Goal: Task Accomplishment & Management: Use online tool/utility

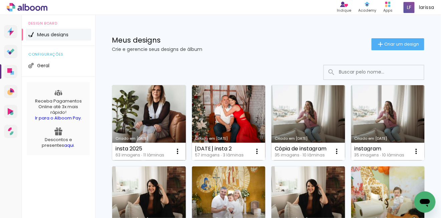
click at [161, 126] on link "Criado em [DATE]" at bounding box center [149, 122] width 74 height 75
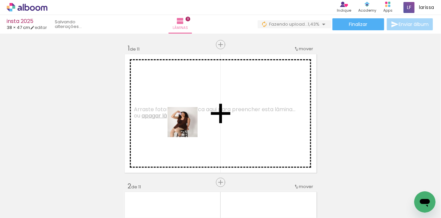
drag, startPoint x: 251, startPoint y: 193, endPoint x: 185, endPoint y: 123, distance: 95.8
click at [185, 123] on quentale-workspace at bounding box center [220, 109] width 441 height 218
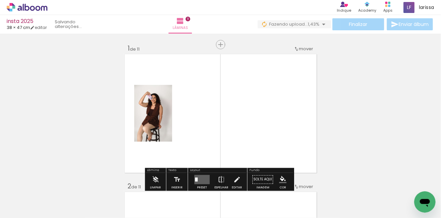
drag, startPoint x: 217, startPoint y: 197, endPoint x: 246, endPoint y: 146, distance: 58.7
click at [266, 123] on quentale-workspace at bounding box center [220, 109] width 441 height 218
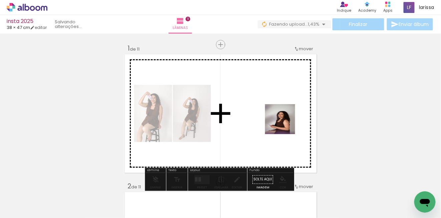
drag, startPoint x: 240, startPoint y: 156, endPoint x: 285, endPoint y: 124, distance: 54.7
click at [285, 124] on quentale-workspace at bounding box center [220, 109] width 441 height 218
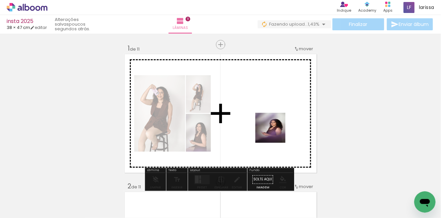
drag, startPoint x: 146, startPoint y: 198, endPoint x: 284, endPoint y: 127, distance: 155.0
click at [284, 127] on quentale-workspace at bounding box center [220, 109] width 441 height 218
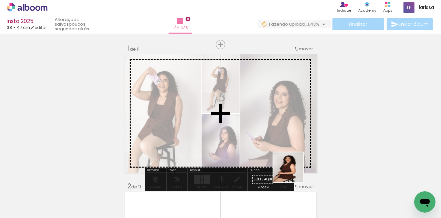
drag, startPoint x: 288, startPoint y: 196, endPoint x: 301, endPoint y: 134, distance: 62.9
click at [301, 134] on quentale-workspace at bounding box center [220, 109] width 441 height 218
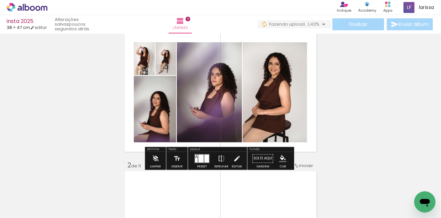
click at [202, 158] on quentale-layouter at bounding box center [201, 158] width 15 height 9
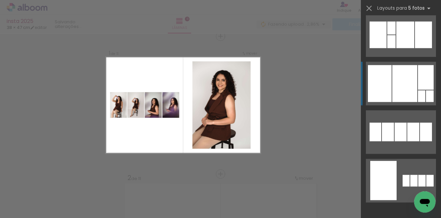
scroll to position [2201, 0]
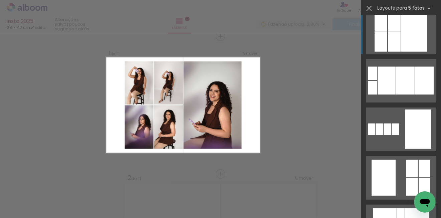
click at [413, 46] on div at bounding box center [414, 31] width 26 height 39
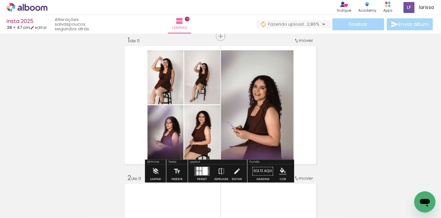
click at [205, 172] on div at bounding box center [204, 171] width 5 height 8
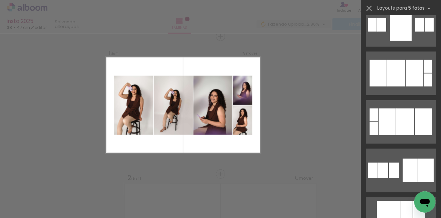
scroll to position [979, 0]
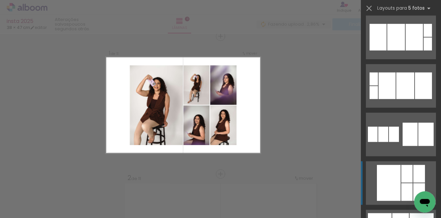
click at [403, 178] on div at bounding box center [406, 174] width 11 height 18
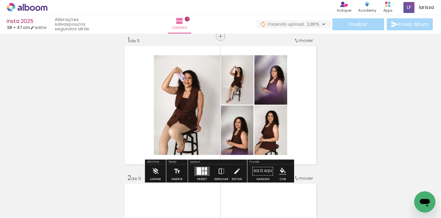
click at [193, 94] on quentale-photo at bounding box center [187, 105] width 66 height 100
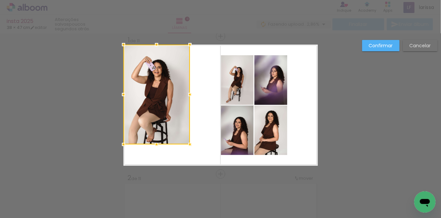
drag, startPoint x: 192, startPoint y: 99, endPoint x: 158, endPoint y: 83, distance: 38.1
click at [158, 83] on div at bounding box center [156, 95] width 66 height 100
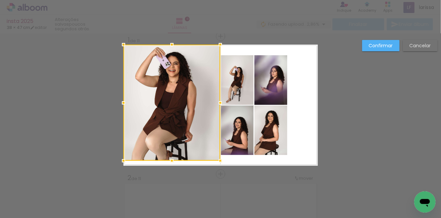
drag, startPoint x: 189, startPoint y: 145, endPoint x: 224, endPoint y: 170, distance: 42.8
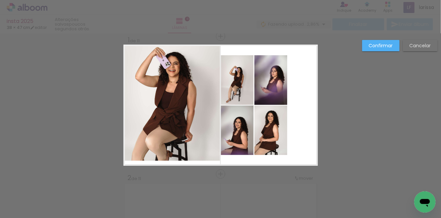
click at [170, 152] on quentale-photo at bounding box center [171, 103] width 97 height 116
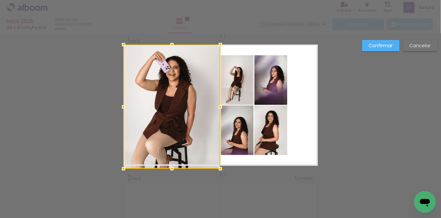
drag, startPoint x: 169, startPoint y: 162, endPoint x: 169, endPoint y: 166, distance: 4.3
click at [169, 166] on div at bounding box center [171, 168] width 13 height 13
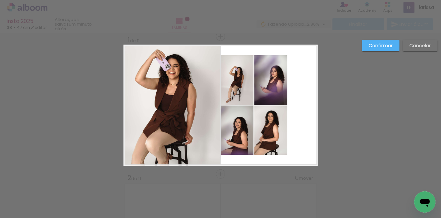
click at [276, 82] on quentale-photo at bounding box center [270, 80] width 33 height 50
click at [239, 83] on quentale-photo at bounding box center [237, 80] width 33 height 50
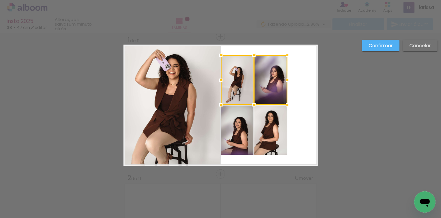
click at [239, 128] on quentale-photo at bounding box center [237, 131] width 33 height 50
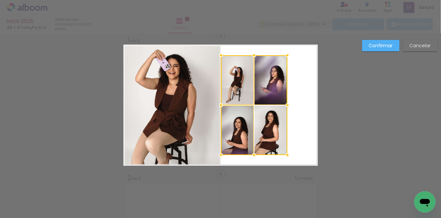
click at [268, 130] on div at bounding box center [254, 105] width 66 height 100
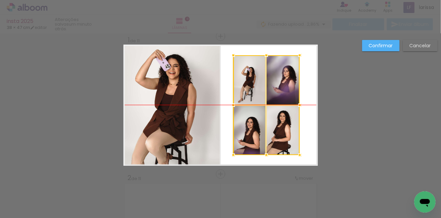
drag, startPoint x: 275, startPoint y: 78, endPoint x: 285, endPoint y: 78, distance: 10.3
click at [285, 78] on div at bounding box center [266, 105] width 66 height 100
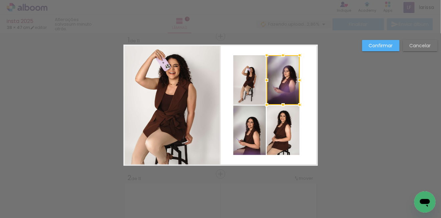
click at [389, 41] on paper-button "Confirmar" at bounding box center [380, 45] width 37 height 11
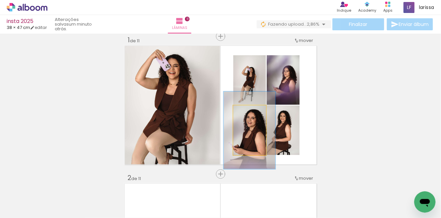
drag, startPoint x: 244, startPoint y: 112, endPoint x: 249, endPoint y: 111, distance: 4.8
click at [249, 111] on div at bounding box center [251, 113] width 6 height 6
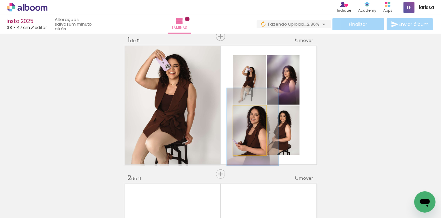
drag, startPoint x: 242, startPoint y: 140, endPoint x: 246, endPoint y: 136, distance: 5.4
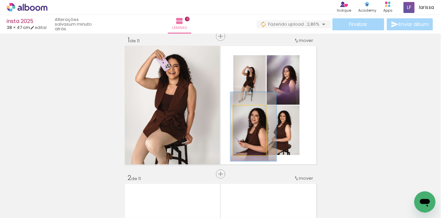
type paper-slider "139"
click at [248, 113] on div at bounding box center [250, 113] width 6 height 6
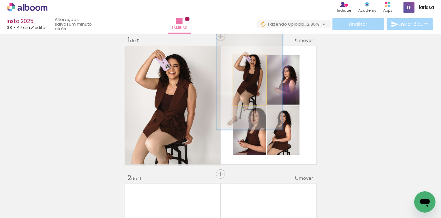
drag, startPoint x: 244, startPoint y: 63, endPoint x: 267, endPoint y: 60, distance: 22.8
type paper-slider "200"
click at [266, 60] on quentale-photo at bounding box center [249, 80] width 33 height 50
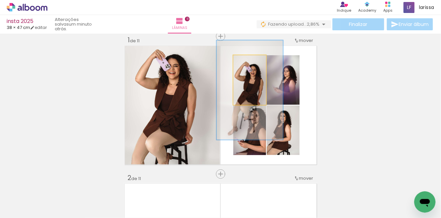
drag, startPoint x: 254, startPoint y: 88, endPoint x: 254, endPoint y: 98, distance: 10.0
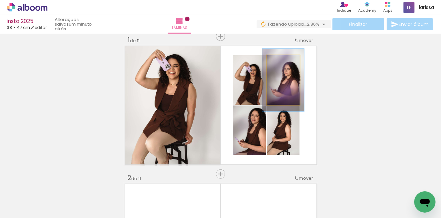
type paper-slider "126"
click at [281, 62] on div at bounding box center [282, 62] width 6 height 6
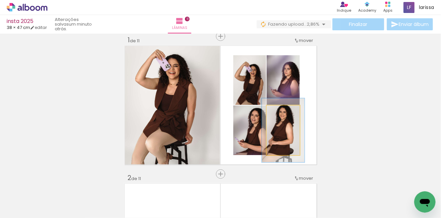
type paper-slider "132"
click at [281, 112] on div at bounding box center [282, 113] width 6 height 6
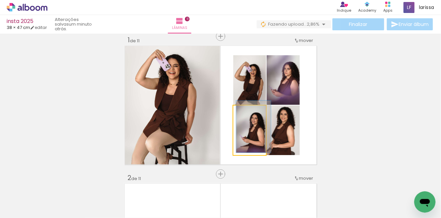
type paper-slider "105"
click at [244, 113] on div at bounding box center [247, 113] width 6 height 6
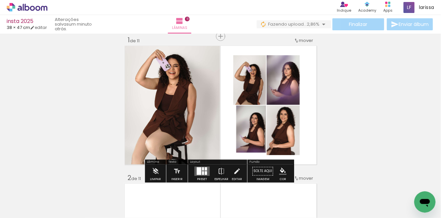
click at [244, 140] on quentale-photo at bounding box center [249, 131] width 33 height 50
click at [248, 141] on quentale-photo at bounding box center [249, 131] width 33 height 50
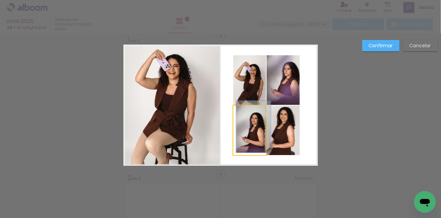
click at [243, 142] on quentale-photo at bounding box center [249, 131] width 33 height 50
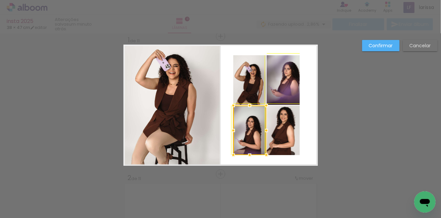
click at [229, 159] on div at bounding box center [232, 155] width 13 height 13
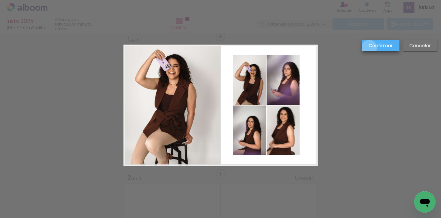
click at [0, 0] on slot "Confirmar" at bounding box center [0, 0] width 0 height 0
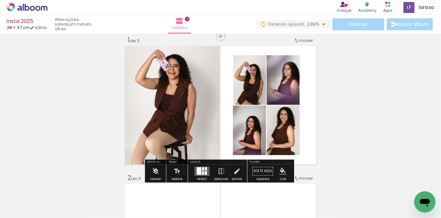
click at [252, 83] on quentale-photo at bounding box center [249, 80] width 33 height 50
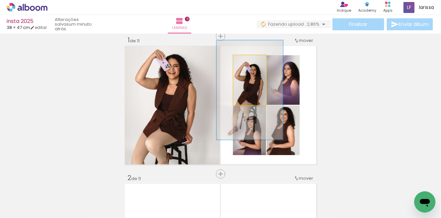
click at [252, 83] on quentale-photo at bounding box center [249, 80] width 33 height 50
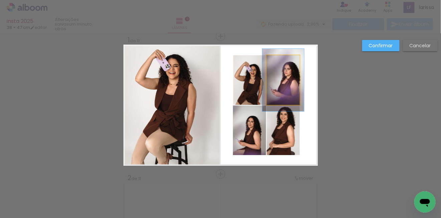
click at [284, 87] on quentale-photo at bounding box center [282, 80] width 33 height 50
click at [266, 106] on div at bounding box center [249, 131] width 33 height 50
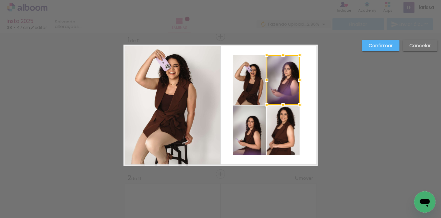
click at [247, 90] on quentale-photo at bounding box center [249, 80] width 33 height 50
click at [249, 126] on quentale-photo at bounding box center [249, 131] width 33 height 50
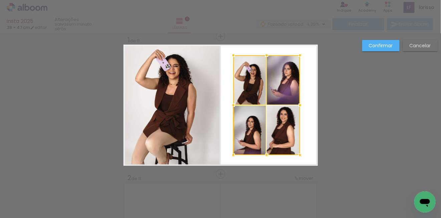
click at [278, 134] on div at bounding box center [266, 105] width 67 height 100
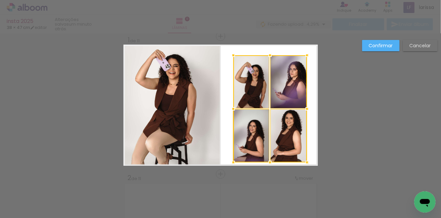
drag, startPoint x: 299, startPoint y: 156, endPoint x: 310, endPoint y: 162, distance: 11.6
click at [310, 162] on div at bounding box center [306, 162] width 13 height 13
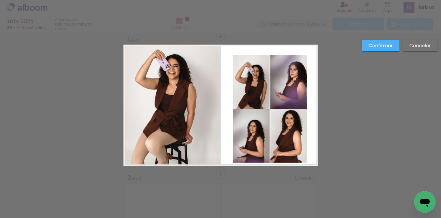
click at [255, 84] on quentale-photo at bounding box center [251, 82] width 37 height 54
click at [292, 89] on quentale-photo at bounding box center [288, 82] width 37 height 54
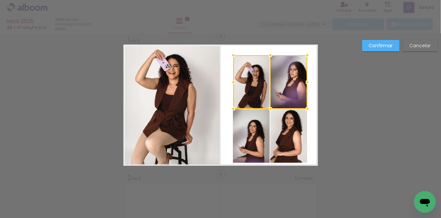
click at [260, 133] on quentale-photo at bounding box center [251, 136] width 37 height 54
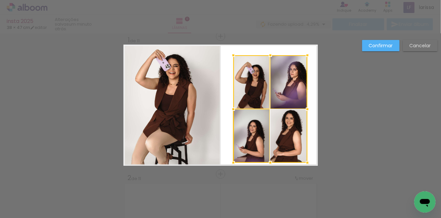
click at [290, 136] on div at bounding box center [270, 109] width 74 height 108
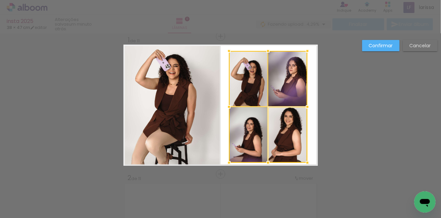
drag, startPoint x: 232, startPoint y: 55, endPoint x: 228, endPoint y: 51, distance: 5.2
click at [228, 51] on div at bounding box center [228, 50] width 13 height 13
click at [0, 0] on slot "Confirmar" at bounding box center [0, 0] width 0 height 0
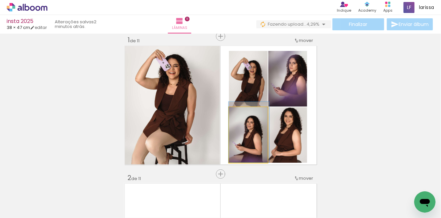
drag, startPoint x: 257, startPoint y: 139, endPoint x: 259, endPoint y: 131, distance: 8.0
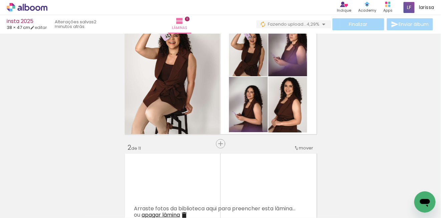
scroll to position [67, 0]
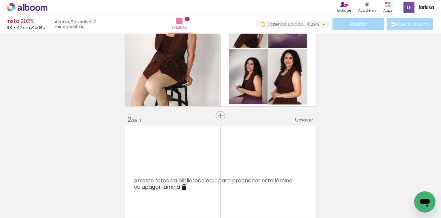
click at [26, 198] on input "Todas as fotos" at bounding box center [18, 198] width 25 height 6
click at [32, 196] on paper-item "Não utilizadas" at bounding box center [21, 196] width 34 height 6
type input "Não utilizadas"
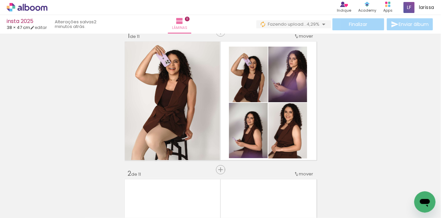
scroll to position [0, 0]
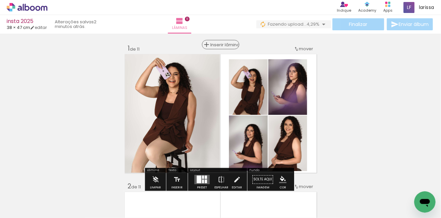
click at [219, 45] on span "Inserir lâmina" at bounding box center [223, 45] width 26 height 4
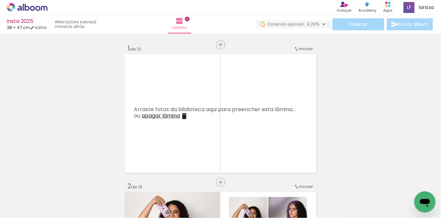
click at [170, 117] on span "apagar lâmina" at bounding box center [161, 116] width 38 height 8
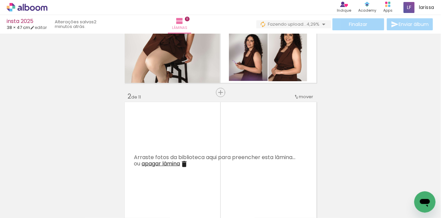
scroll to position [90, 0]
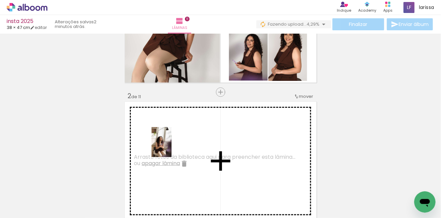
drag, startPoint x: 71, startPoint y: 197, endPoint x: 171, endPoint y: 147, distance: 112.2
click at [171, 147] on quentale-workspace at bounding box center [220, 109] width 441 height 218
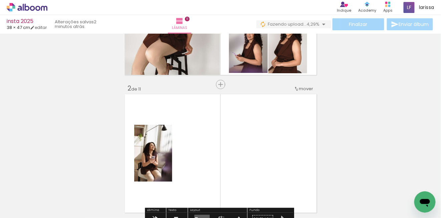
scroll to position [110, 0]
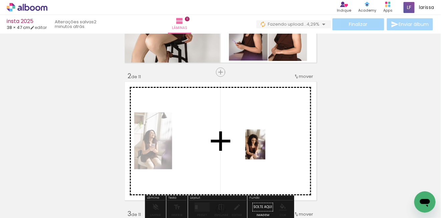
drag, startPoint x: 68, startPoint y: 200, endPoint x: 265, endPoint y: 150, distance: 203.7
click at [265, 150] on quentale-workspace at bounding box center [220, 109] width 441 height 218
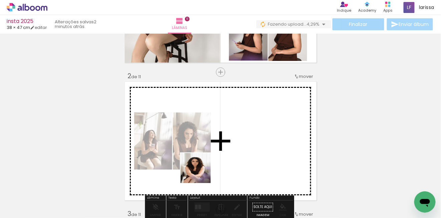
drag, startPoint x: 115, startPoint y: 198, endPoint x: 263, endPoint y: 154, distance: 154.7
click at [263, 154] on quentale-workspace at bounding box center [220, 109] width 441 height 218
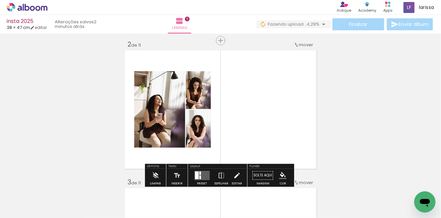
scroll to position [143, 0]
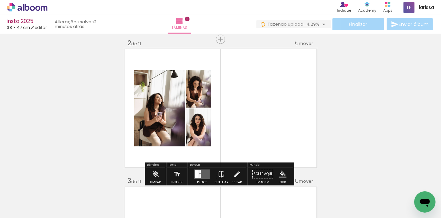
click at [205, 170] on quentale-layouter at bounding box center [201, 174] width 15 height 9
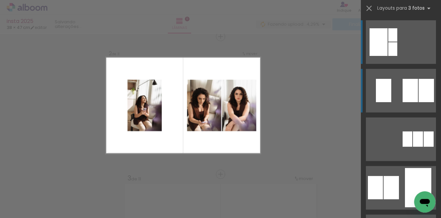
scroll to position [146, 0]
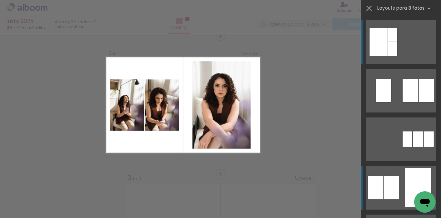
click at [405, 177] on div at bounding box center [418, 187] width 26 height 39
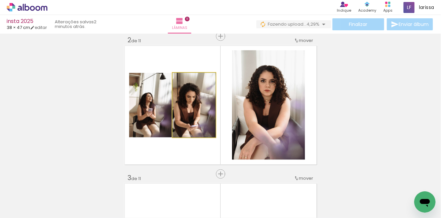
drag, startPoint x: 205, startPoint y: 114, endPoint x: 207, endPoint y: 94, distance: 19.5
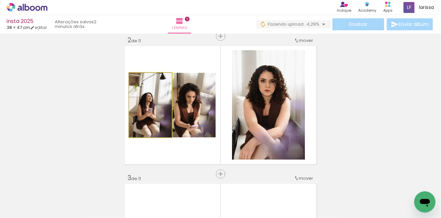
drag, startPoint x: 158, startPoint y: 111, endPoint x: 275, endPoint y: 104, distance: 117.0
click at [0, 0] on slot at bounding box center [0, 0] width 0 height 0
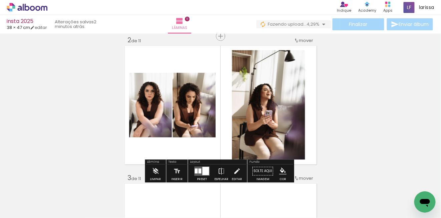
click at [199, 174] on quentale-layouter at bounding box center [201, 171] width 15 height 9
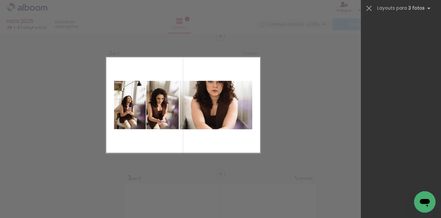
scroll to position [0, 0]
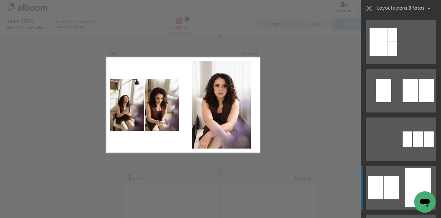
click at [405, 181] on div at bounding box center [418, 187] width 26 height 39
click at [406, 188] on div at bounding box center [418, 187] width 26 height 39
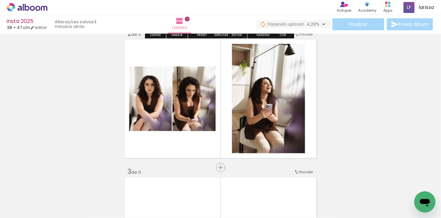
scroll to position [154, 0]
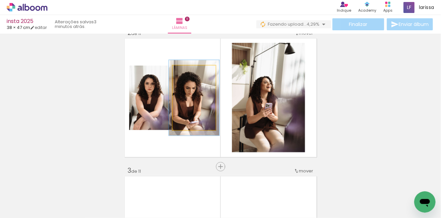
type paper-slider "117"
click at [188, 71] on div at bounding box center [190, 73] width 6 height 6
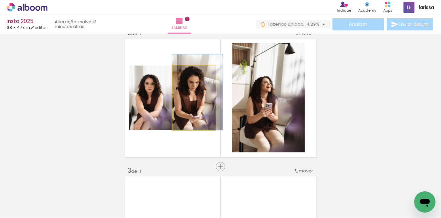
drag, startPoint x: 201, startPoint y: 106, endPoint x: 208, endPoint y: 96, distance: 12.0
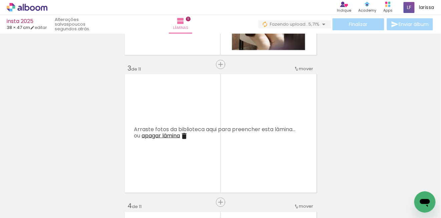
scroll to position [267, 0]
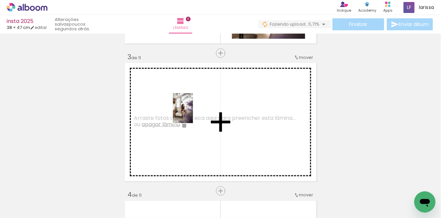
drag, startPoint x: 67, startPoint y: 194, endPoint x: 193, endPoint y: 113, distance: 149.7
click at [193, 113] on quentale-workspace at bounding box center [220, 109] width 441 height 218
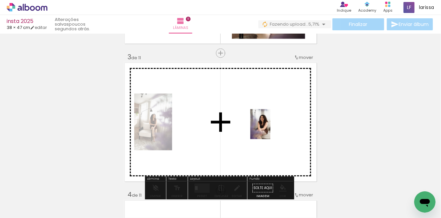
drag, startPoint x: 107, startPoint y: 201, endPoint x: 271, endPoint y: 128, distance: 179.6
click at [271, 128] on quentale-workspace at bounding box center [220, 109] width 441 height 218
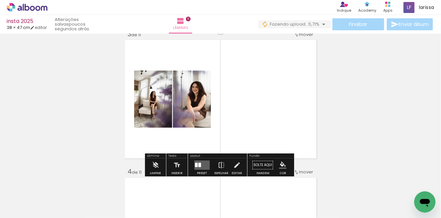
click at [194, 168] on quentale-layouter at bounding box center [201, 165] width 15 height 9
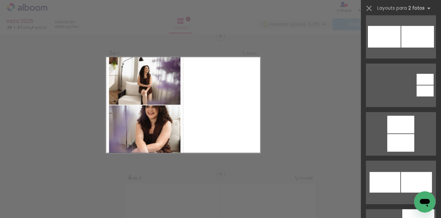
scroll to position [3463, 0]
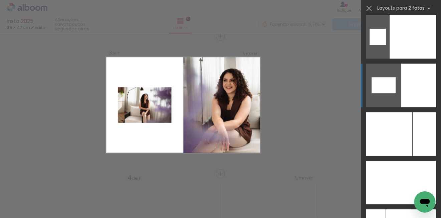
click at [416, 98] on div at bounding box center [418, 86] width 35 height 44
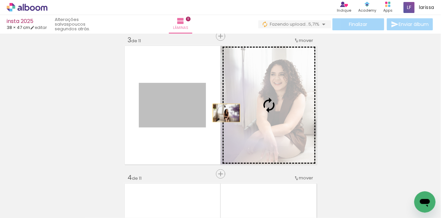
drag, startPoint x: 166, startPoint y: 108, endPoint x: 267, endPoint y: 112, distance: 101.5
click at [0, 0] on slot at bounding box center [0, 0] width 0 height 0
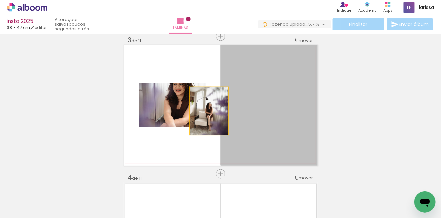
drag, startPoint x: 270, startPoint y: 112, endPoint x: 191, endPoint y: 111, distance: 79.1
click at [0, 0] on slot at bounding box center [0, 0] width 0 height 0
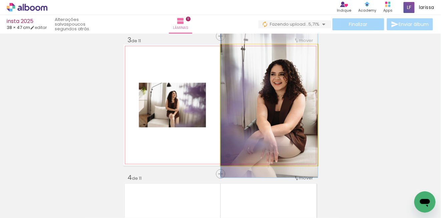
drag, startPoint x: 290, startPoint y: 96, endPoint x: 290, endPoint y: 89, distance: 7.0
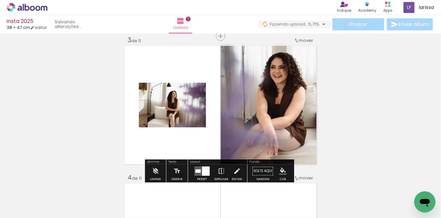
click at [181, 107] on quentale-photo at bounding box center [172, 105] width 67 height 45
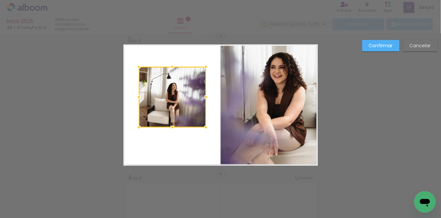
drag, startPoint x: 170, startPoint y: 81, endPoint x: 170, endPoint y: 65, distance: 16.0
click at [170, 65] on div at bounding box center [171, 66] width 13 height 13
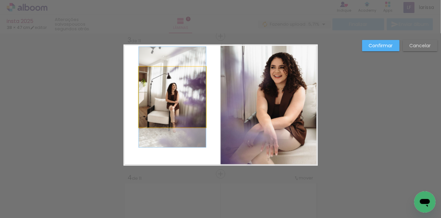
click at [171, 121] on quentale-photo at bounding box center [172, 97] width 67 height 61
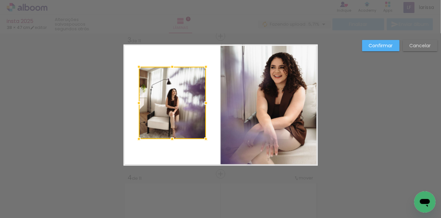
drag, startPoint x: 172, startPoint y: 129, endPoint x: 172, endPoint y: 141, distance: 11.7
click at [172, 141] on div at bounding box center [171, 139] width 13 height 13
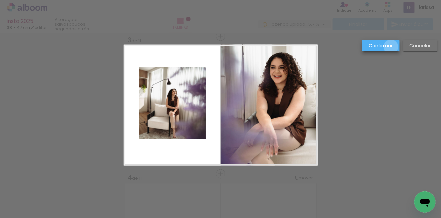
click at [0, 0] on slot "Confirmar" at bounding box center [0, 0] width 0 height 0
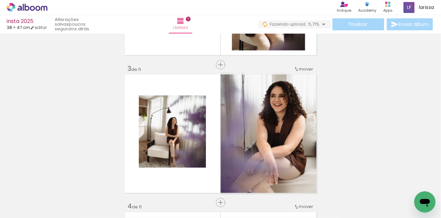
scroll to position [255, 0]
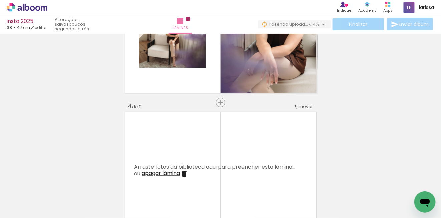
scroll to position [357, 0]
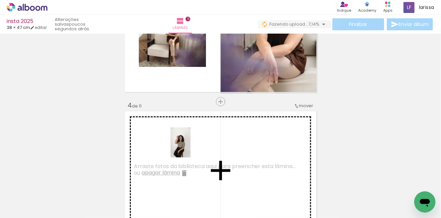
drag, startPoint x: 166, startPoint y: 193, endPoint x: 190, endPoint y: 148, distance: 51.6
click at [190, 148] on quentale-workspace at bounding box center [220, 109] width 441 height 218
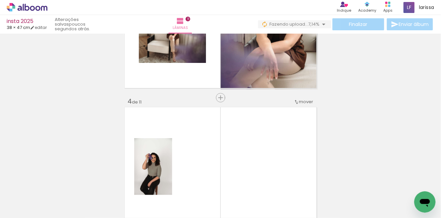
scroll to position [363, 0]
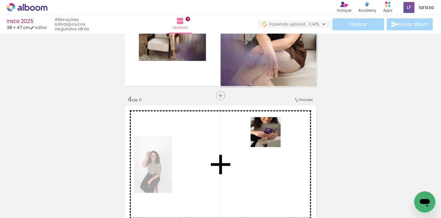
drag, startPoint x: 235, startPoint y: 198, endPoint x: 271, endPoint y: 137, distance: 70.5
click at [271, 137] on quentale-workspace at bounding box center [220, 109] width 441 height 218
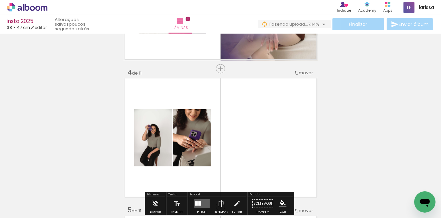
scroll to position [392, 0]
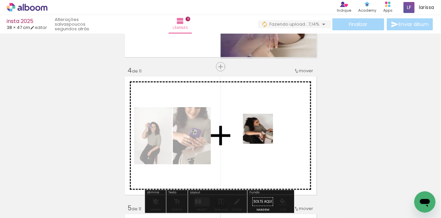
drag, startPoint x: 209, startPoint y: 195, endPoint x: 263, endPoint y: 134, distance: 80.8
click at [263, 134] on quentale-workspace at bounding box center [220, 109] width 441 height 218
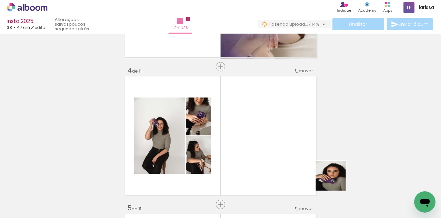
drag, startPoint x: 353, startPoint y: 198, endPoint x: 295, endPoint y: 138, distance: 83.3
click at [295, 138] on quentale-workspace at bounding box center [220, 109] width 441 height 218
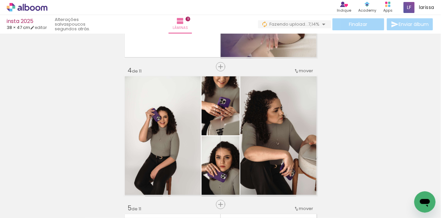
scroll to position [0, 324]
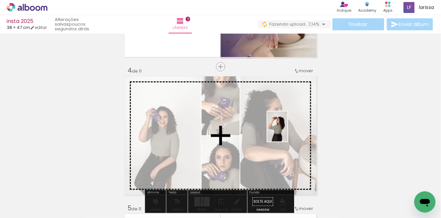
drag, startPoint x: 274, startPoint y: 191, endPoint x: 288, endPoint y: 129, distance: 63.7
click at [288, 129] on quentale-workspace at bounding box center [220, 109] width 441 height 218
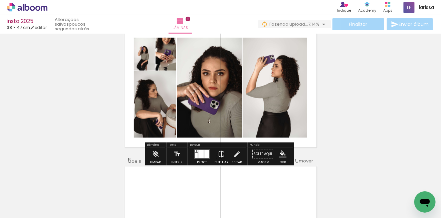
scroll to position [441, 0]
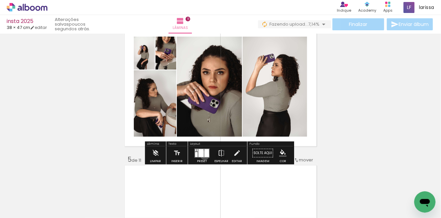
click at [204, 155] on div at bounding box center [206, 153] width 5 height 8
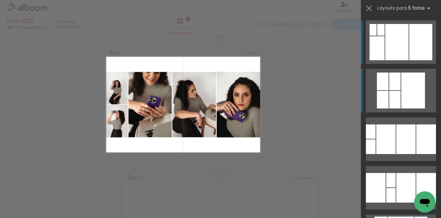
scroll to position [423, 0]
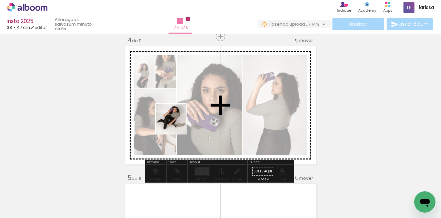
drag, startPoint x: 123, startPoint y: 198, endPoint x: 178, endPoint y: 124, distance: 91.8
click at [176, 124] on quentale-workspace at bounding box center [220, 109] width 441 height 218
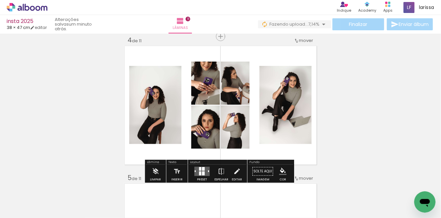
click at [199, 166] on div at bounding box center [202, 171] width 18 height 13
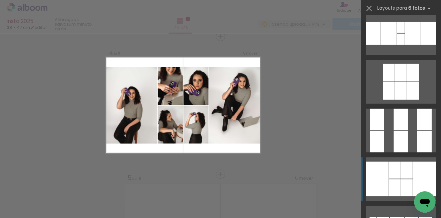
scroll to position [154, 0]
click at [414, 174] on div at bounding box center [424, 179] width 23 height 35
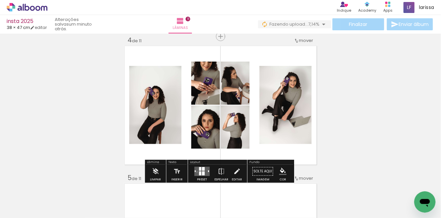
click at [195, 172] on quentale-layouter at bounding box center [201, 171] width 15 height 9
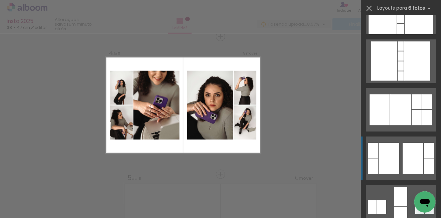
scroll to position [1930, 0]
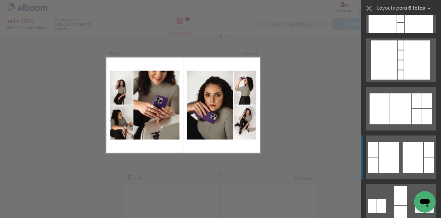
click at [413, 160] on div at bounding box center [412, 157] width 21 height 31
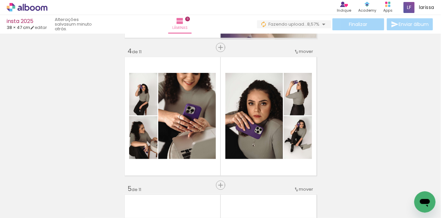
scroll to position [412, 0]
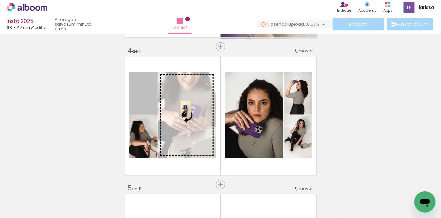
drag, startPoint x: 136, startPoint y: 101, endPoint x: 183, endPoint y: 109, distance: 48.0
click at [0, 0] on slot at bounding box center [0, 0] width 0 height 0
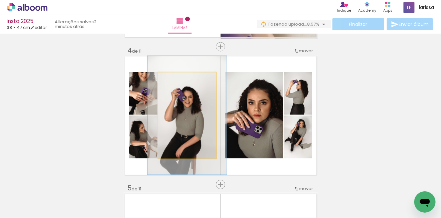
drag, startPoint x: 171, startPoint y: 77, endPoint x: 179, endPoint y: 77, distance: 8.7
type paper-slider "137"
click at [179, 77] on div at bounding box center [182, 79] width 11 height 11
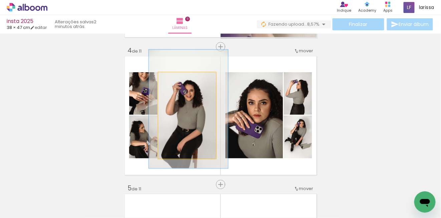
drag, startPoint x: 203, startPoint y: 117, endPoint x: 204, endPoint y: 112, distance: 5.4
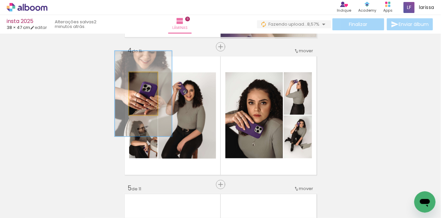
drag, startPoint x: 138, startPoint y: 77, endPoint x: 145, endPoint y: 78, distance: 6.7
type paper-slider "200"
click at [144, 77] on div at bounding box center [147, 79] width 6 height 6
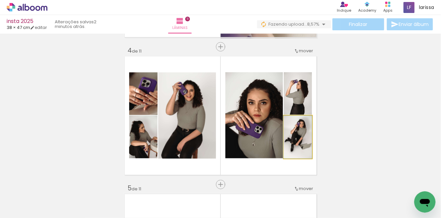
drag, startPoint x: 292, startPoint y: 143, endPoint x: 255, endPoint y: 132, distance: 39.4
click at [0, 0] on slot at bounding box center [0, 0] width 0 height 0
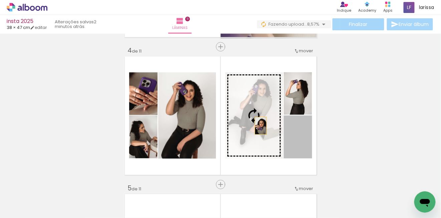
drag, startPoint x: 266, startPoint y: 131, endPoint x: 258, endPoint y: 125, distance: 10.3
click at [0, 0] on slot at bounding box center [0, 0] width 0 height 0
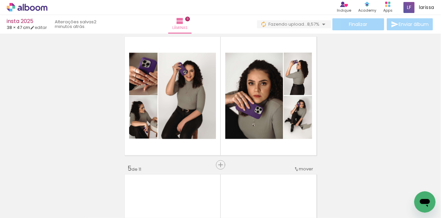
scroll to position [426, 0]
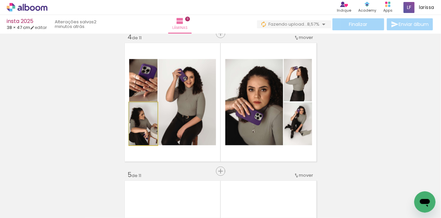
drag, startPoint x: 140, startPoint y: 108, endPoint x: 133, endPoint y: 109, distance: 7.4
type paper-slider "100"
click at [133, 109] on div at bounding box center [143, 109] width 24 height 10
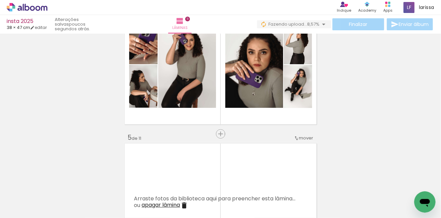
scroll to position [465, 0]
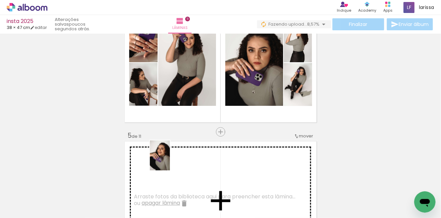
drag, startPoint x: 198, startPoint y: 197, endPoint x: 167, endPoint y: 161, distance: 47.3
click at [167, 161] on quentale-workspace at bounding box center [220, 109] width 441 height 218
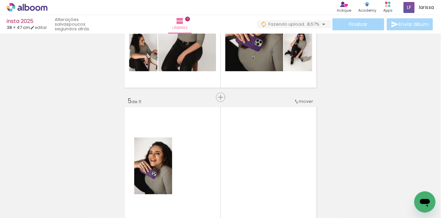
scroll to position [501, 0]
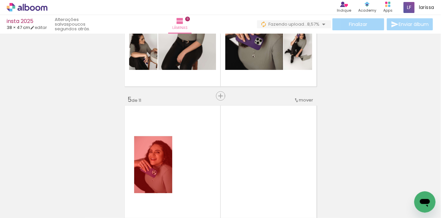
drag, startPoint x: 153, startPoint y: 159, endPoint x: 148, endPoint y: 189, distance: 30.0
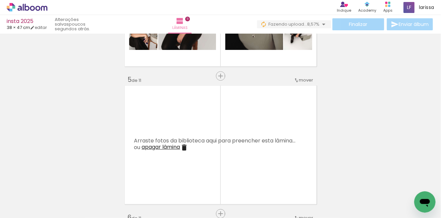
scroll to position [0, 701]
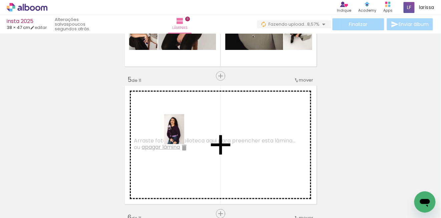
drag, startPoint x: 270, startPoint y: 173, endPoint x: 184, endPoint y: 134, distance: 94.2
click at [184, 134] on quentale-workspace at bounding box center [220, 109] width 441 height 218
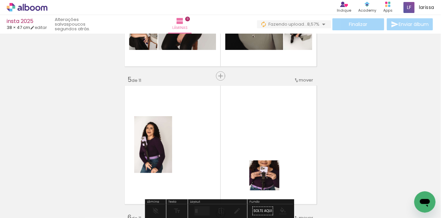
drag, startPoint x: 264, startPoint y: 191, endPoint x: 291, endPoint y: 139, distance: 58.8
click at [291, 139] on quentale-workspace at bounding box center [220, 109] width 441 height 218
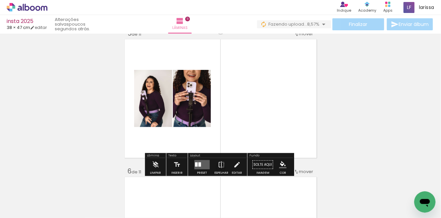
scroll to position [569, 0]
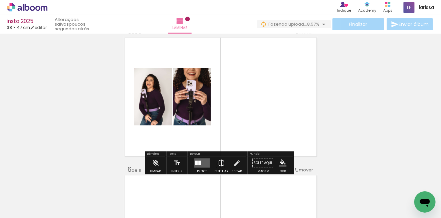
click at [202, 164] on quentale-layouter at bounding box center [201, 163] width 15 height 9
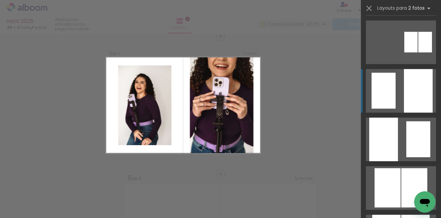
scroll to position [362, 0]
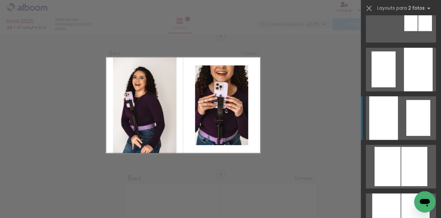
click at [408, 106] on div at bounding box center [418, 118] width 24 height 36
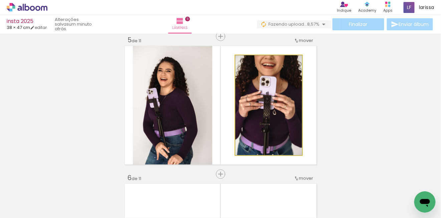
drag, startPoint x: 254, startPoint y: 102, endPoint x: 254, endPoint y: 106, distance: 3.7
click at [254, 102] on quentale-photo at bounding box center [268, 105] width 67 height 100
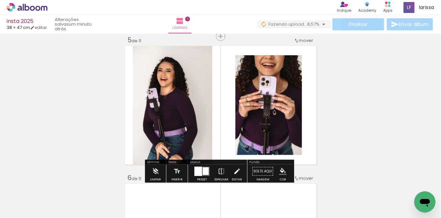
click at [0, 0] on slot "P&B" at bounding box center [0, 0] width 0 height 0
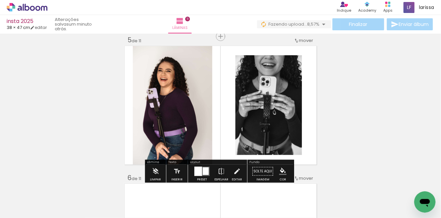
click at [181, 106] on quentale-photo at bounding box center [172, 105] width 79 height 121
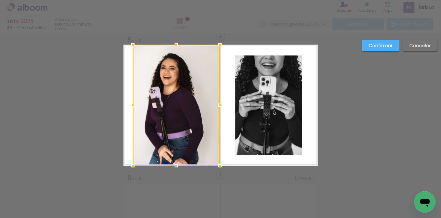
drag, startPoint x: 211, startPoint y: 105, endPoint x: 217, endPoint y: 104, distance: 6.7
click at [219, 104] on div at bounding box center [219, 105] width 13 height 13
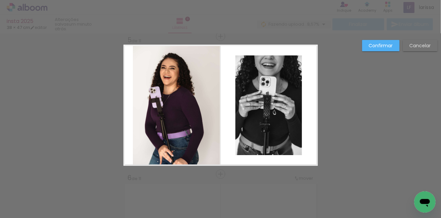
click at [135, 105] on quentale-photo at bounding box center [176, 105] width 87 height 121
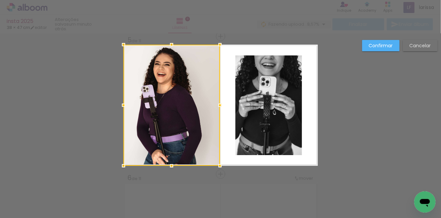
drag, startPoint x: 130, startPoint y: 105, endPoint x: 120, endPoint y: 105, distance: 10.0
click at [120, 105] on div at bounding box center [123, 105] width 13 height 13
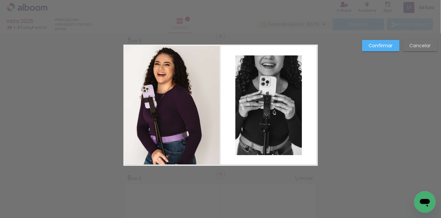
click at [0, 0] on slot "Confirmar" at bounding box center [0, 0] width 0 height 0
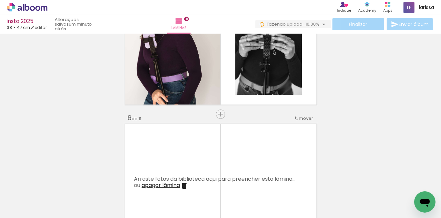
scroll to position [628, 0]
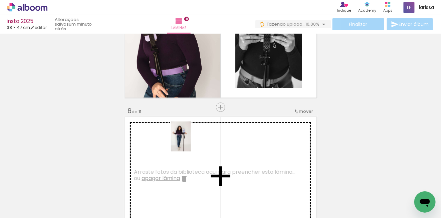
drag, startPoint x: 127, startPoint y: 197, endPoint x: 191, endPoint y: 142, distance: 83.9
click at [191, 142] on quentale-workspace at bounding box center [220, 109] width 441 height 218
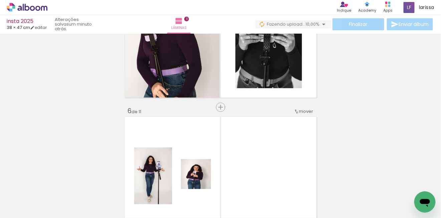
drag, startPoint x: 201, startPoint y: 179, endPoint x: 205, endPoint y: 154, distance: 25.7
click at [205, 154] on quentale-workspace at bounding box center [220, 109] width 441 height 218
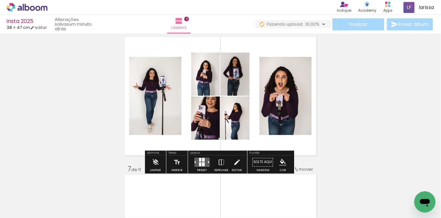
scroll to position [708, 0]
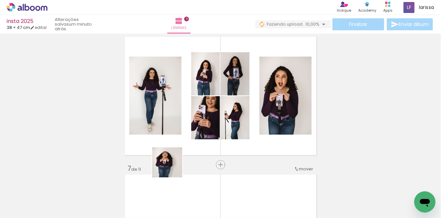
drag, startPoint x: 155, startPoint y: 199, endPoint x: 198, endPoint y: 117, distance: 92.0
click at [195, 119] on quentale-workspace at bounding box center [220, 109] width 441 height 218
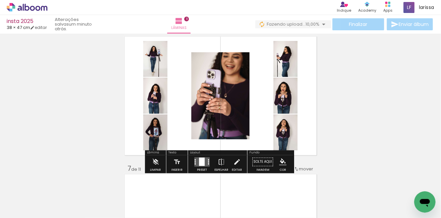
click at [197, 164] on quentale-layouter at bounding box center [201, 162] width 15 height 9
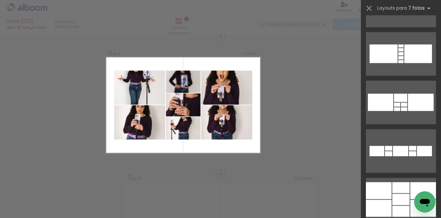
scroll to position [8467, 0]
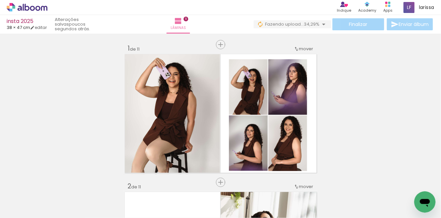
scroll to position [528, 0]
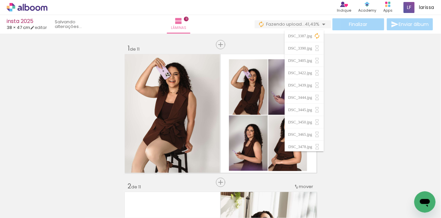
scroll to position [528, 0]
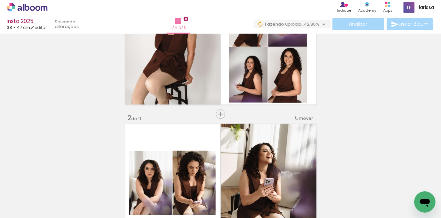
scroll to position [0, 0]
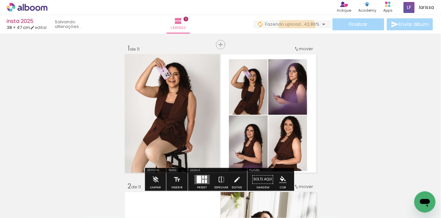
click at [295, 28] on paper-button "0 Fazendo upload... 42,86%" at bounding box center [291, 24] width 77 height 8
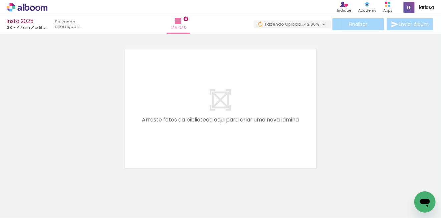
scroll to position [1540, 0]
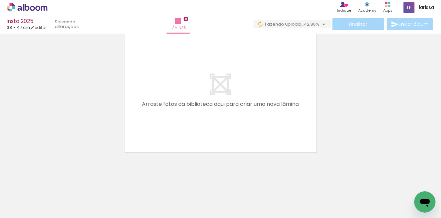
click at [16, 197] on input "Todas as fotos" at bounding box center [18, 198] width 25 height 6
click at [27, 199] on div at bounding box center [21, 196] width 34 height 11
click at [0, 0] on slot "Não utilizadas" at bounding box center [0, 0] width 0 height 0
click at [55, 181] on iron-icon at bounding box center [52, 182] width 7 height 7
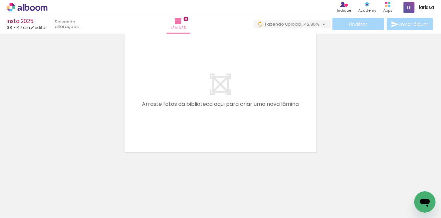
click at [55, 181] on iron-icon at bounding box center [52, 182] width 7 height 7
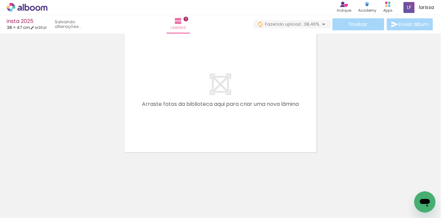
click at [55, 181] on iron-icon at bounding box center [52, 182] width 7 height 7
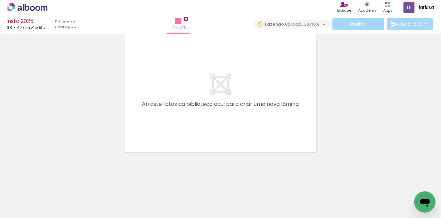
click at [55, 181] on iron-icon at bounding box center [52, 182] width 7 height 7
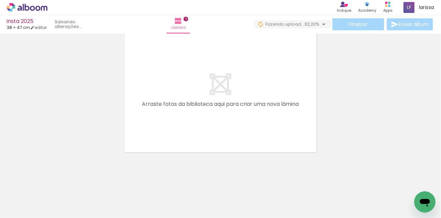
click at [55, 181] on iron-icon at bounding box center [52, 182] width 7 height 7
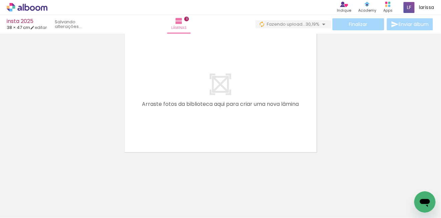
click at [55, 181] on iron-icon at bounding box center [52, 182] width 7 height 7
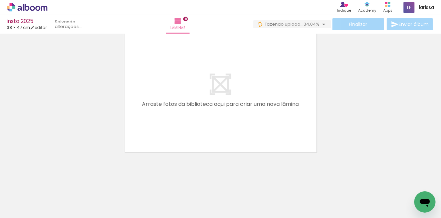
click at [55, 181] on iron-icon at bounding box center [52, 182] width 7 height 7
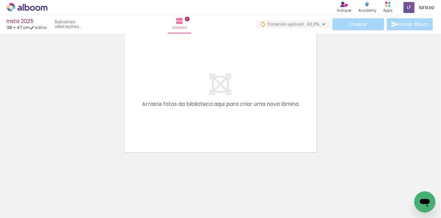
click at [28, 201] on input "Não utilizadas" at bounding box center [18, 204] width 25 height 6
click at [0, 0] on slot "Todas as fotos" at bounding box center [0, 0] width 0 height 0
type input "Todas as fotos"
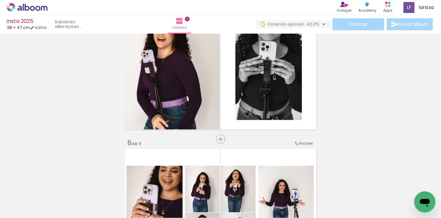
scroll to position [0, 0]
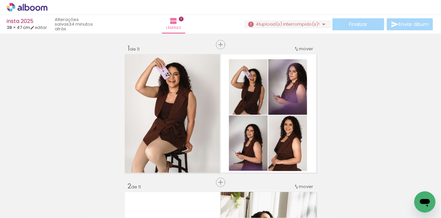
click at [288, 22] on span "upload(s) interrompido(s)!" at bounding box center [289, 24] width 59 height 6
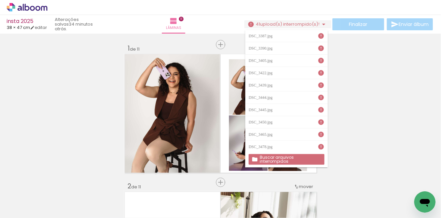
click at [0, 0] on slot "Buscar arquivos interrompidos" at bounding box center [0, 0] width 0 height 0
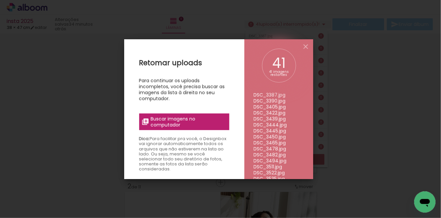
click at [185, 124] on span "Buscar imagens no computador" at bounding box center [187, 122] width 74 height 12
click at [0, 0] on input "file" at bounding box center [0, 0] width 0 height 0
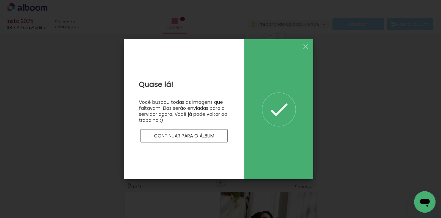
click at [211, 139] on paper-button "Continuar para o álbum" at bounding box center [183, 135] width 87 height 13
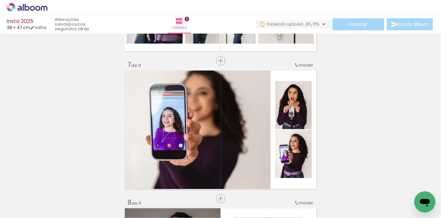
scroll to position [842, 0]
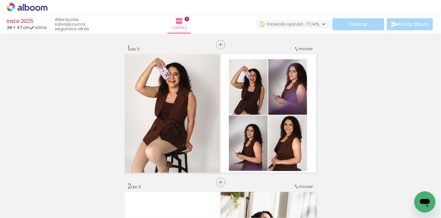
scroll to position [842, 0]
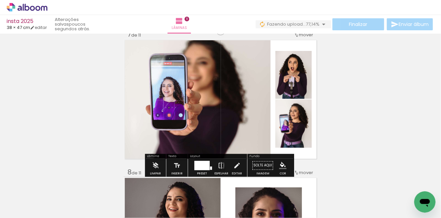
scroll to position [841, 0]
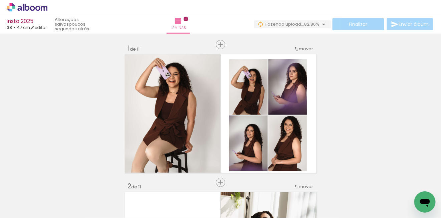
scroll to position [841, 0]
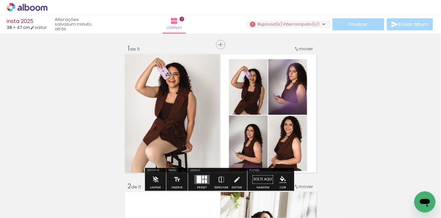
click at [31, 199] on input "Todas as fotos" at bounding box center [18, 198] width 25 height 6
click at [0, 0] on slot "Não utilizadas" at bounding box center [0, 0] width 0 height 0
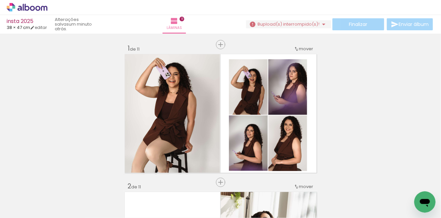
click at [17, 201] on input "Não utilizadas" at bounding box center [18, 204] width 25 height 6
click at [0, 0] on slot "Todas as fotos" at bounding box center [0, 0] width 0 height 0
type input "Todas as fotos"
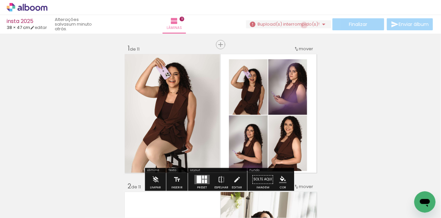
click at [301, 25] on span "upload(s) interrompido(s)!" at bounding box center [289, 24] width 59 height 6
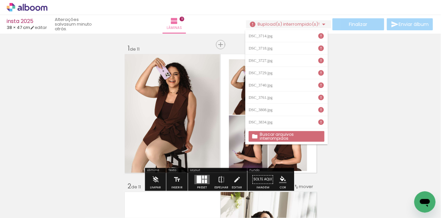
click at [0, 0] on slot "Buscar arquivos interrompidos" at bounding box center [0, 0] width 0 height 0
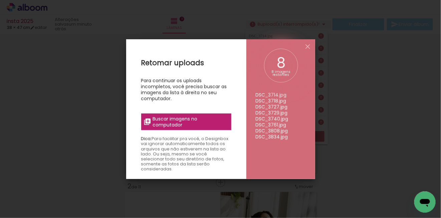
click at [214, 123] on span "Buscar imagens no computador" at bounding box center [189, 122] width 74 height 12
click at [0, 0] on input "file" at bounding box center [0, 0] width 0 height 0
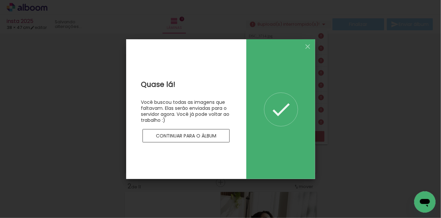
click at [0, 0] on slot "Continuar para o álbum" at bounding box center [0, 0] width 0 height 0
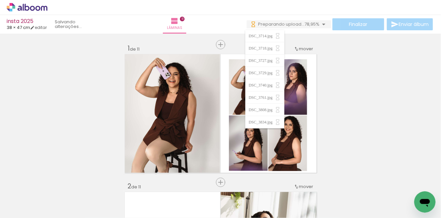
scroll to position [0, 1035]
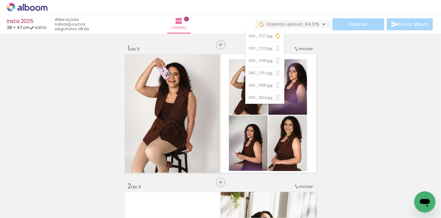
scroll to position [0, 1035]
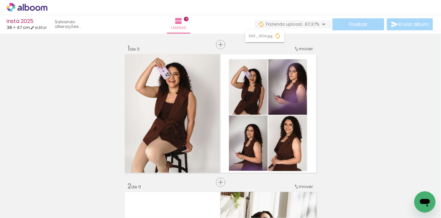
scroll to position [0, 1035]
click at [350, 22] on span "Finalizar" at bounding box center [358, 24] width 18 height 5
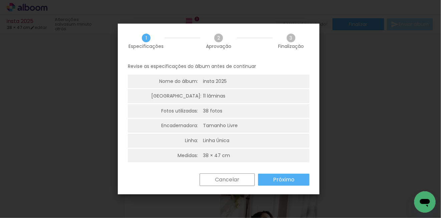
click at [298, 177] on paper-button "Próximo" at bounding box center [283, 180] width 51 height 12
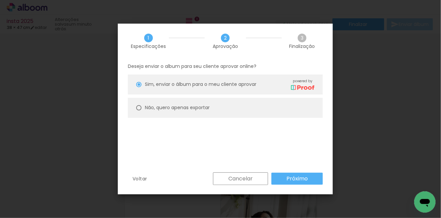
click at [211, 100] on paper-radio-button "Não, quero apenas exportar" at bounding box center [225, 108] width 195 height 20
type paper-radio-button "on"
click at [0, 0] on slot "Próximo" at bounding box center [0, 0] width 0 height 0
type input "Alta, 300 DPI"
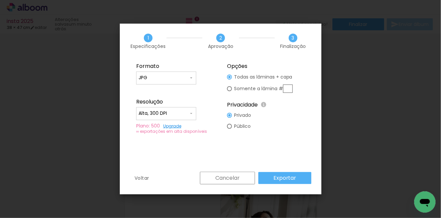
click at [298, 175] on paper-button "Exportar" at bounding box center [284, 178] width 53 height 12
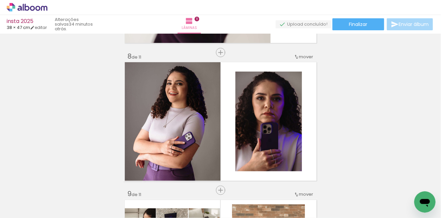
scroll to position [0, 1035]
